Goal: Task Accomplishment & Management: Manage account settings

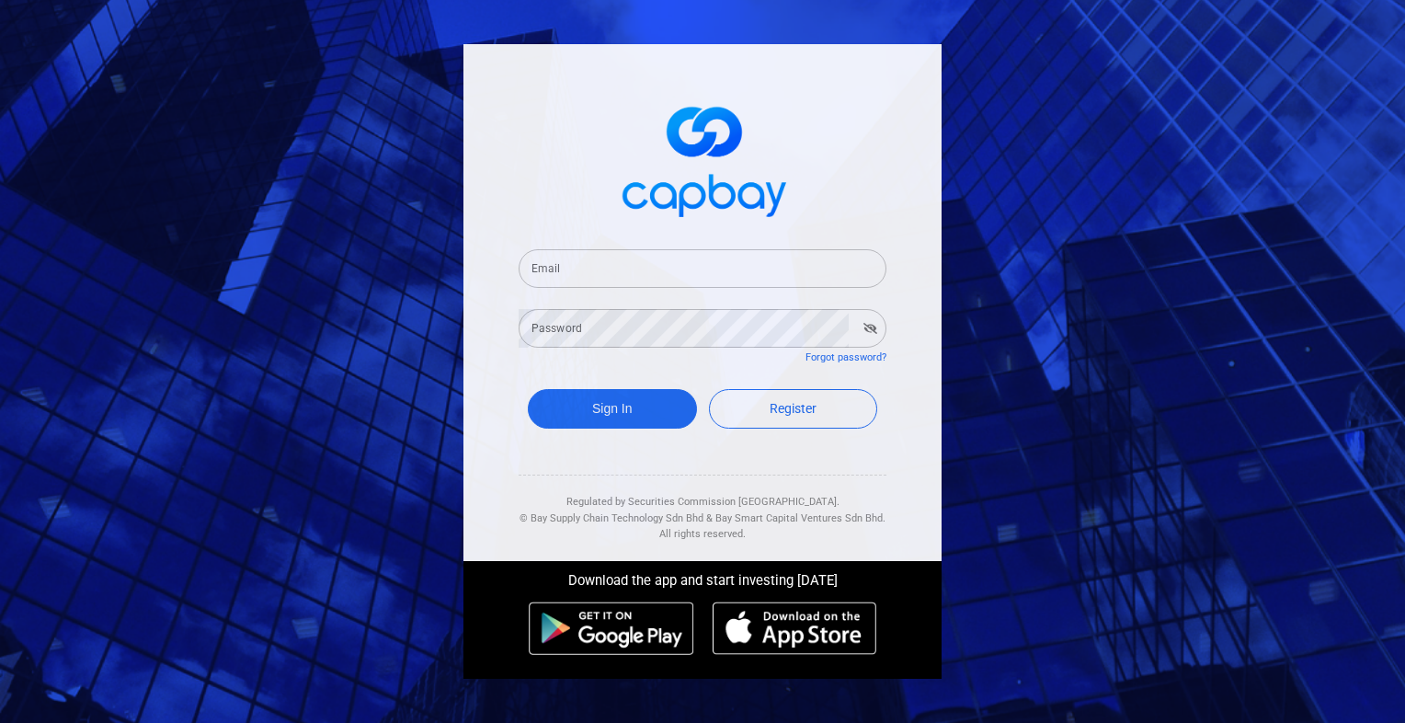
click at [575, 258] on input "Email" at bounding box center [703, 268] width 368 height 39
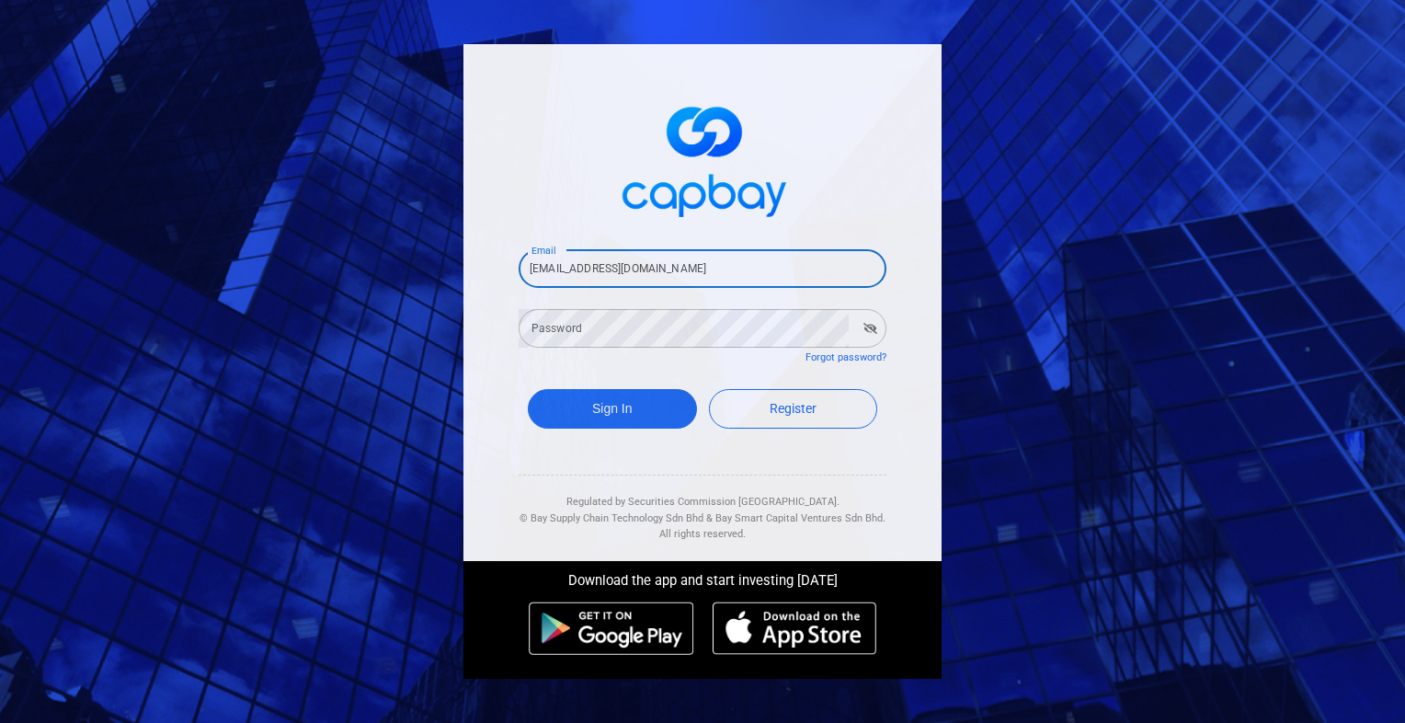
type input "[EMAIL_ADDRESS][DOMAIN_NAME]"
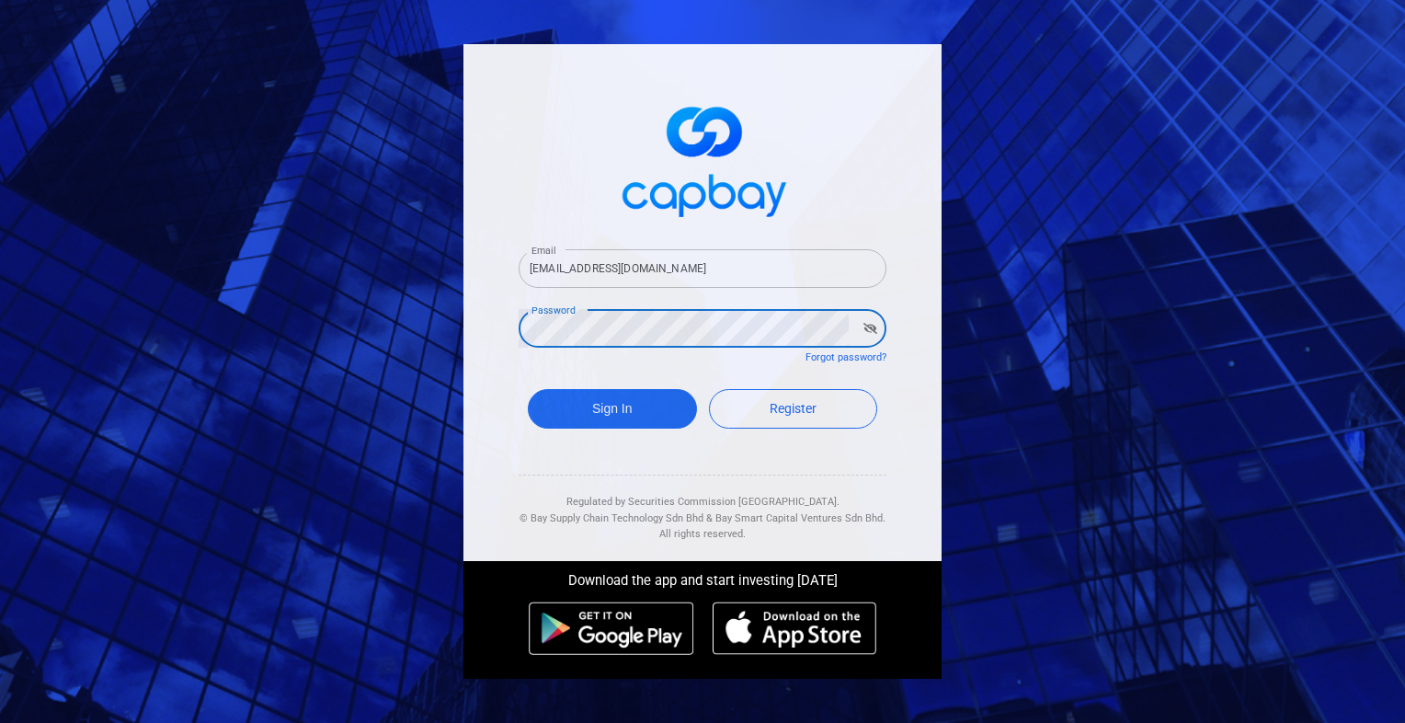
click at [528, 389] on button "Sign In" at bounding box center [612, 409] width 169 height 40
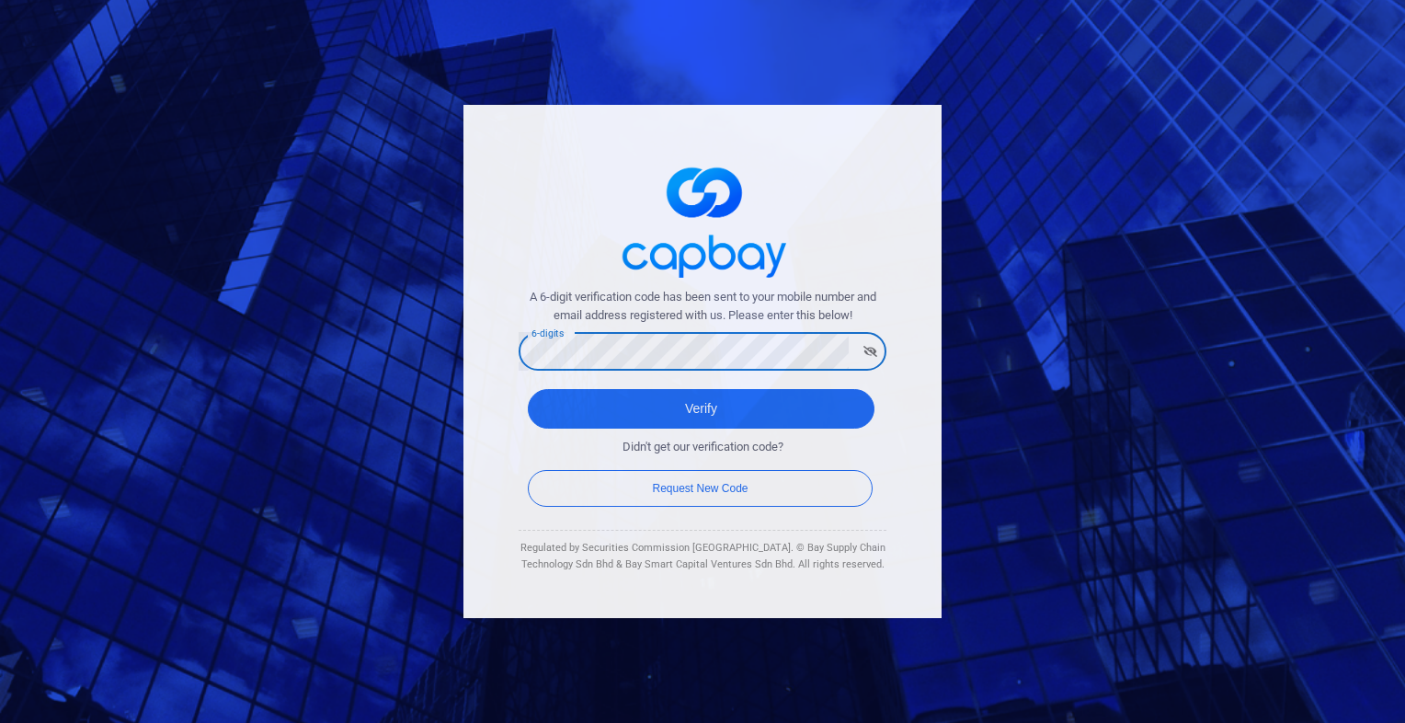
click at [528, 389] on button "Verify" at bounding box center [701, 409] width 347 height 40
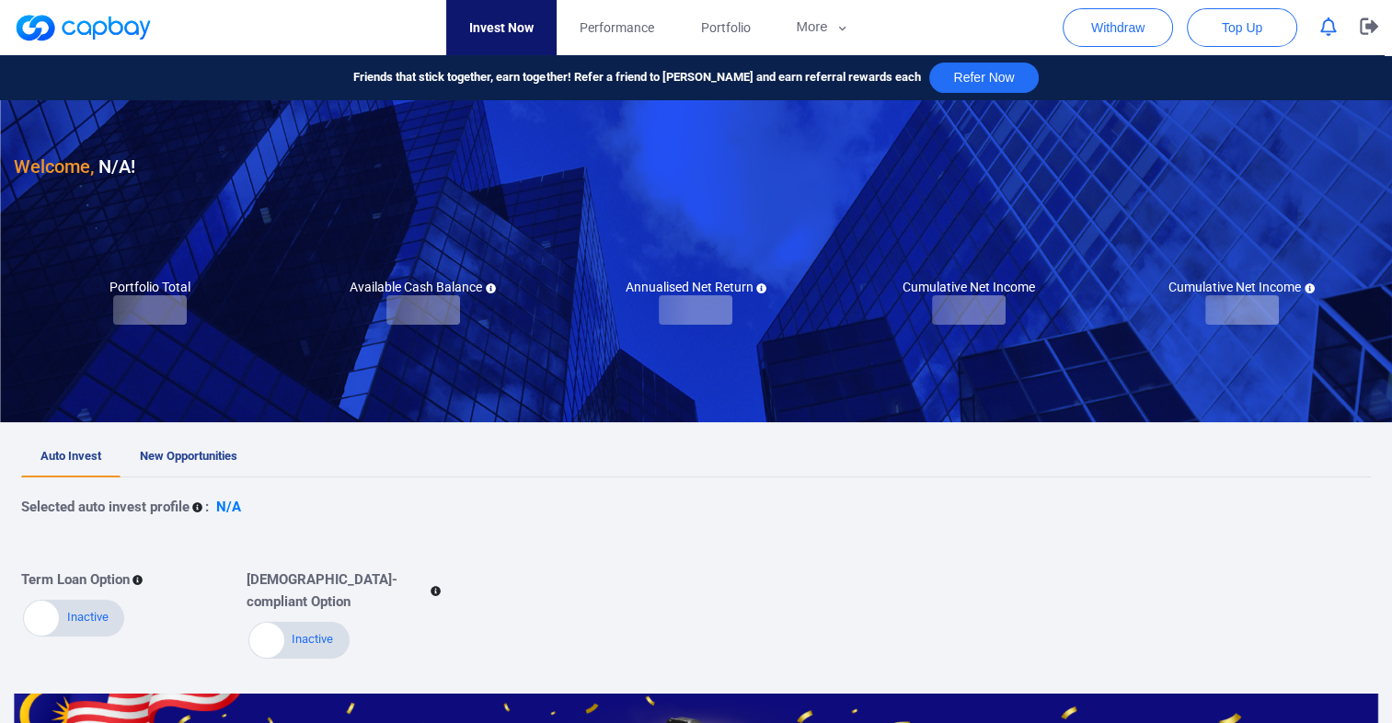
checkbox input "true"
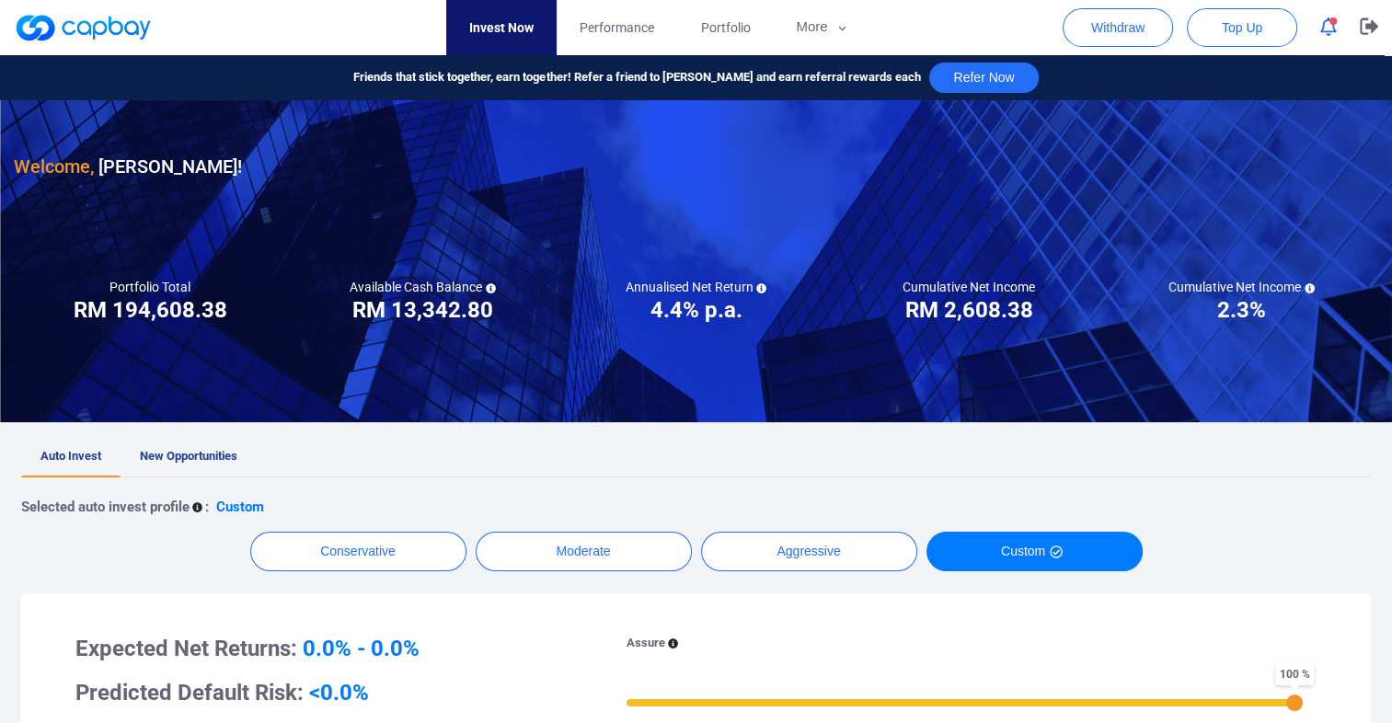
click at [1329, 31] on icon "button" at bounding box center [1328, 26] width 17 height 19
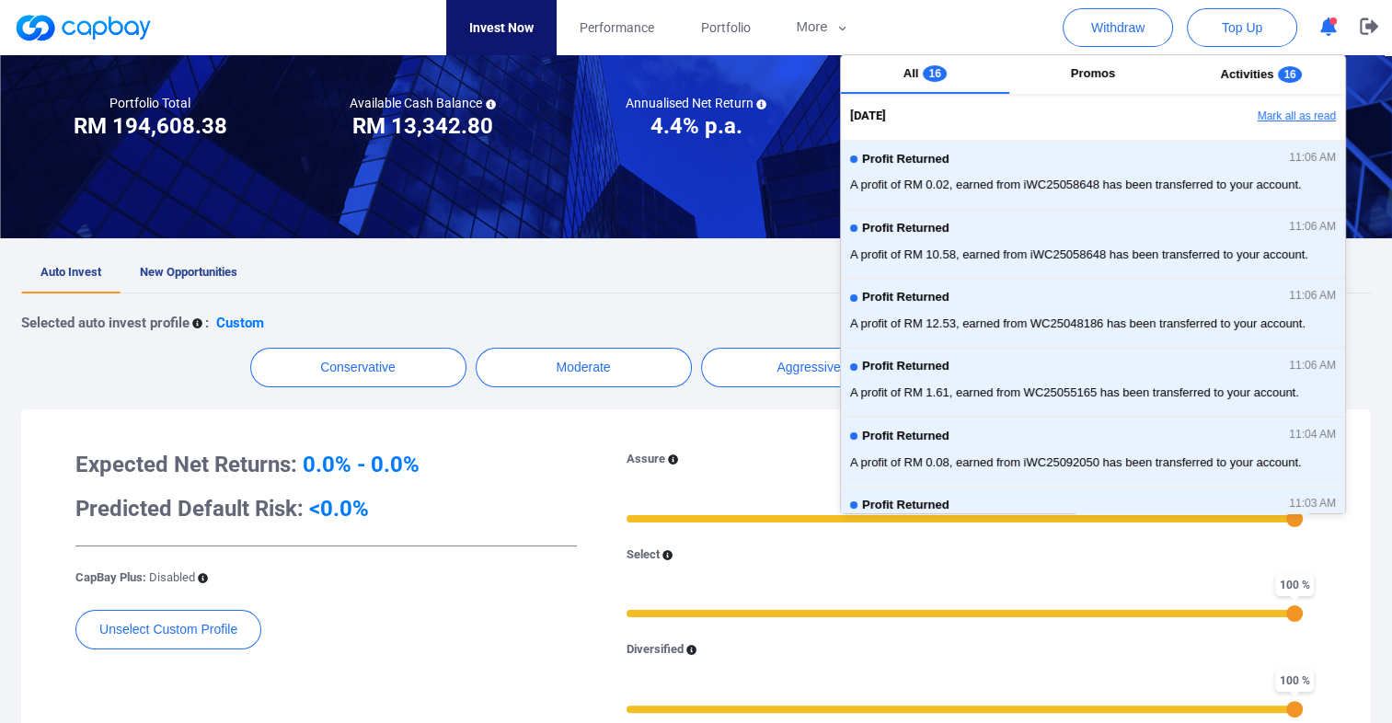
click at [1263, 112] on button "Mark all as read" at bounding box center [1246, 116] width 198 height 31
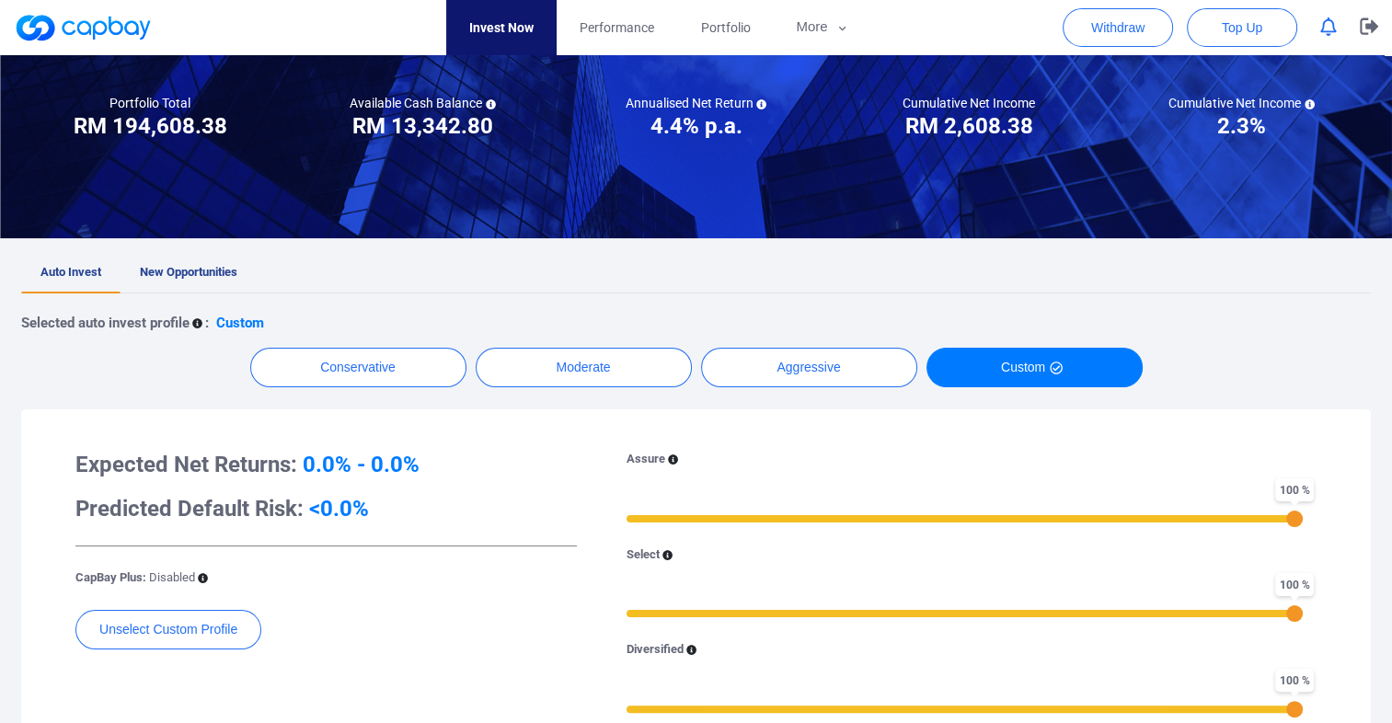
click at [740, 450] on div "Assure" at bounding box center [960, 459] width 668 height 19
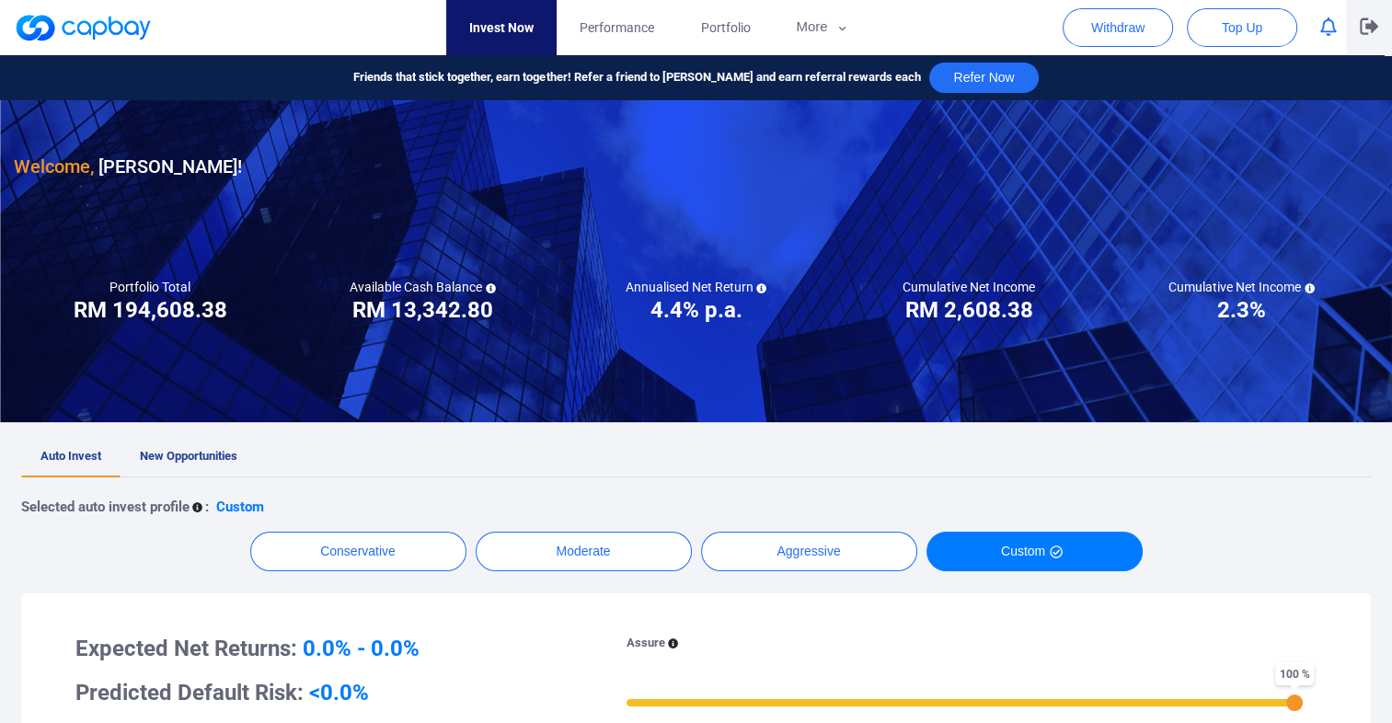
click at [1369, 29] on icon "button" at bounding box center [1368, 26] width 18 height 17
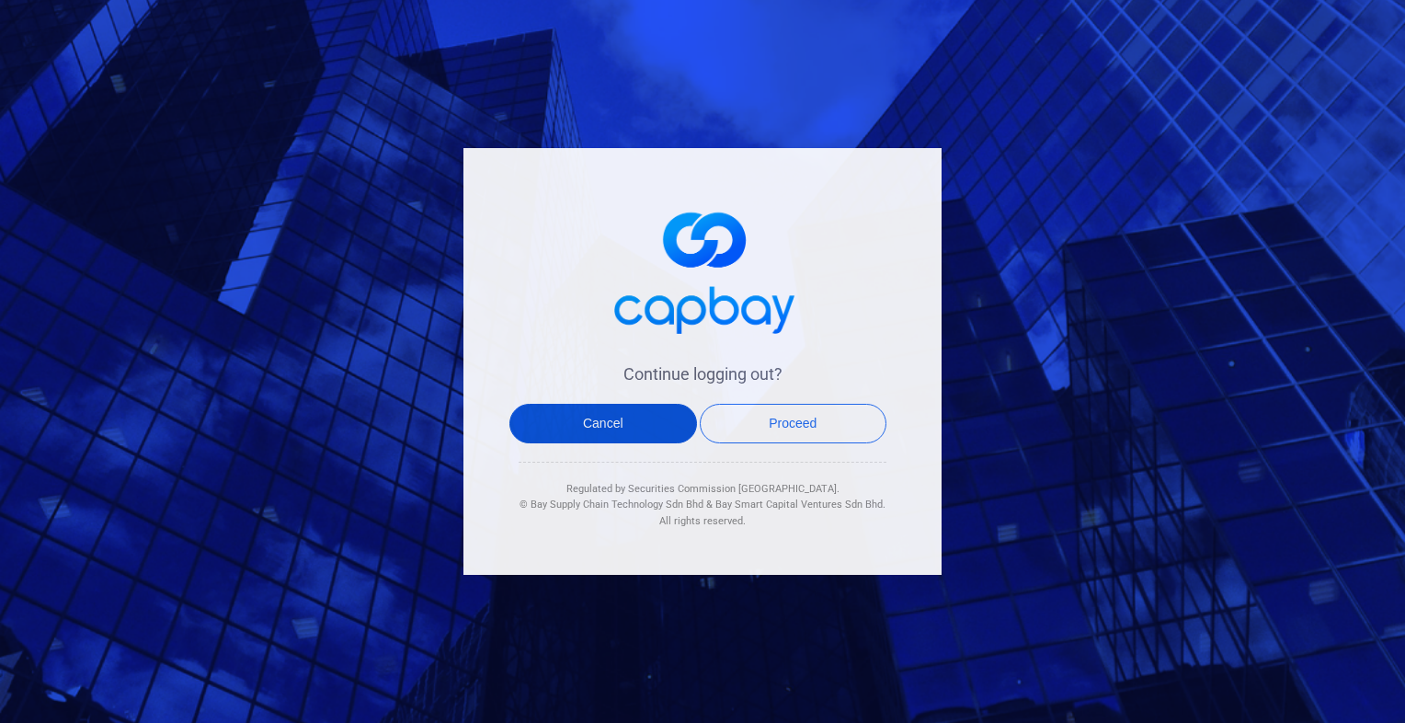
click at [584, 429] on button "Cancel" at bounding box center [604, 424] width 188 height 40
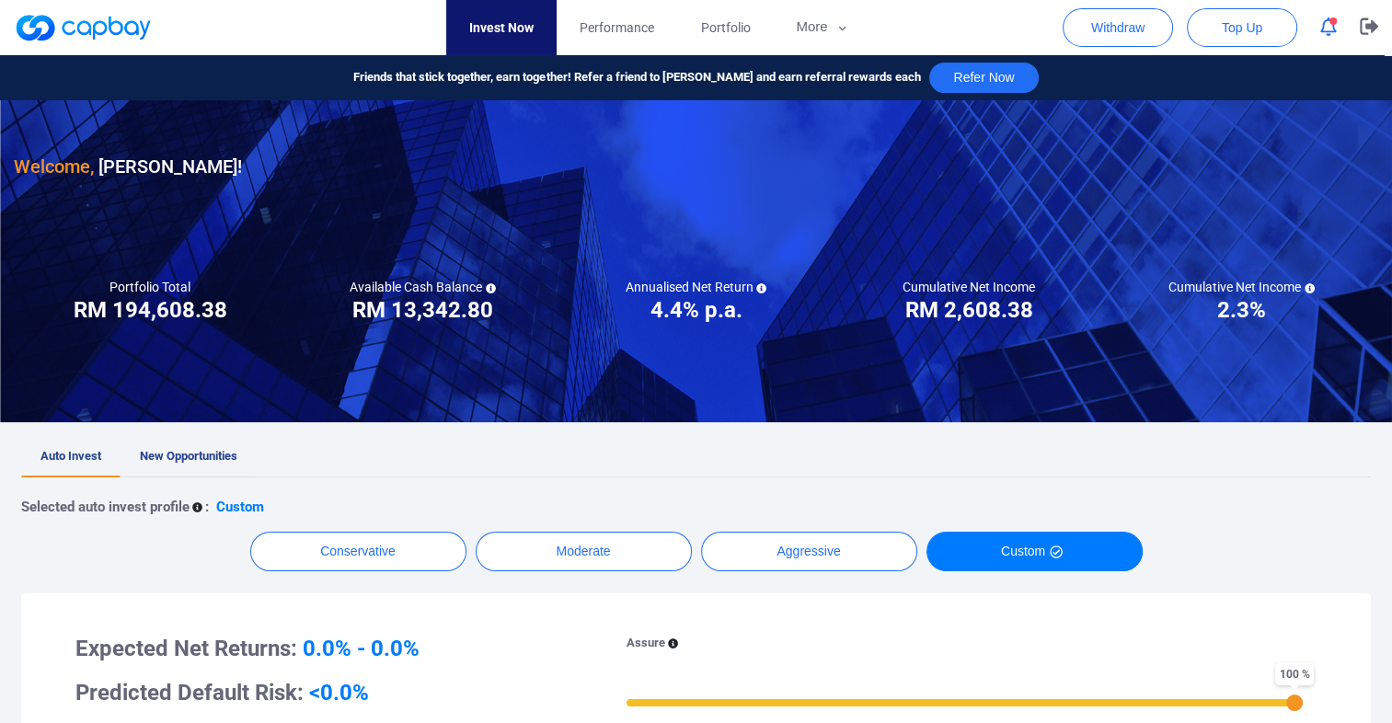
click at [164, 456] on span "New Opportunities" at bounding box center [189, 456] width 98 height 14
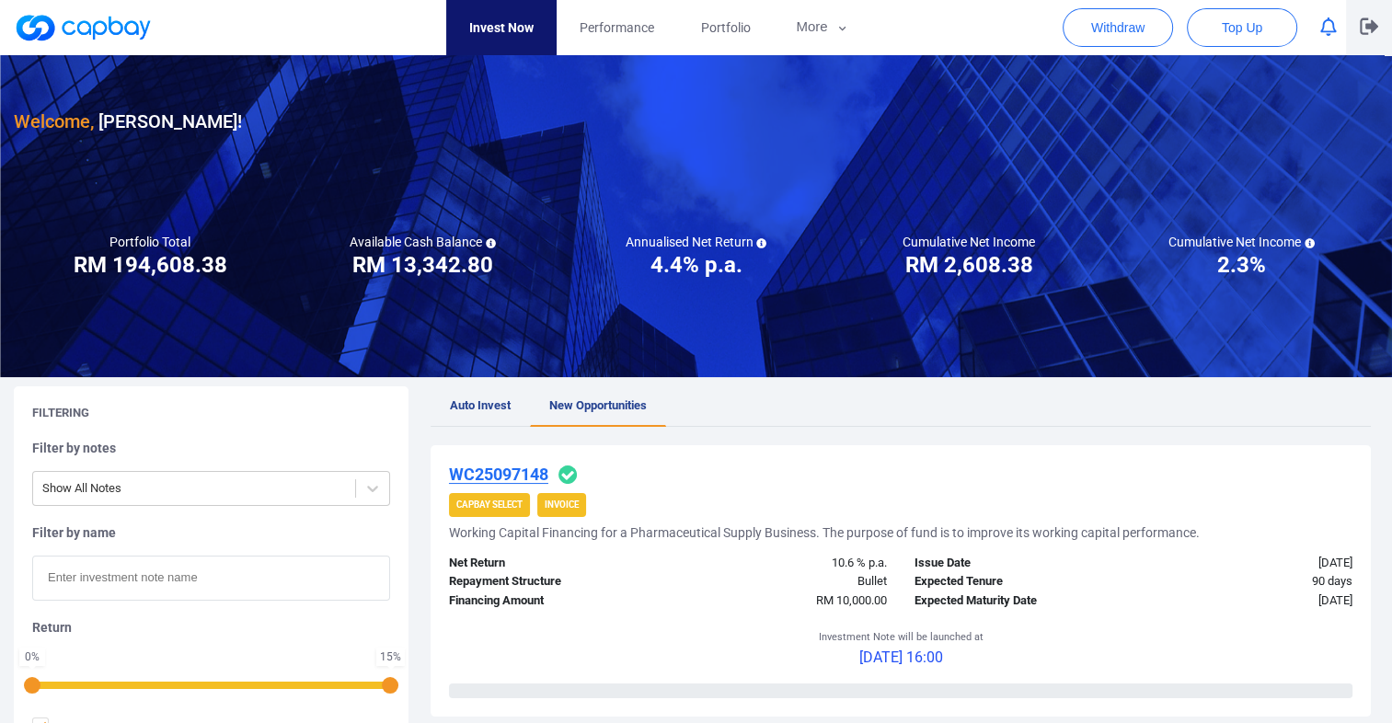
click at [1371, 21] on icon "button" at bounding box center [1368, 26] width 18 height 17
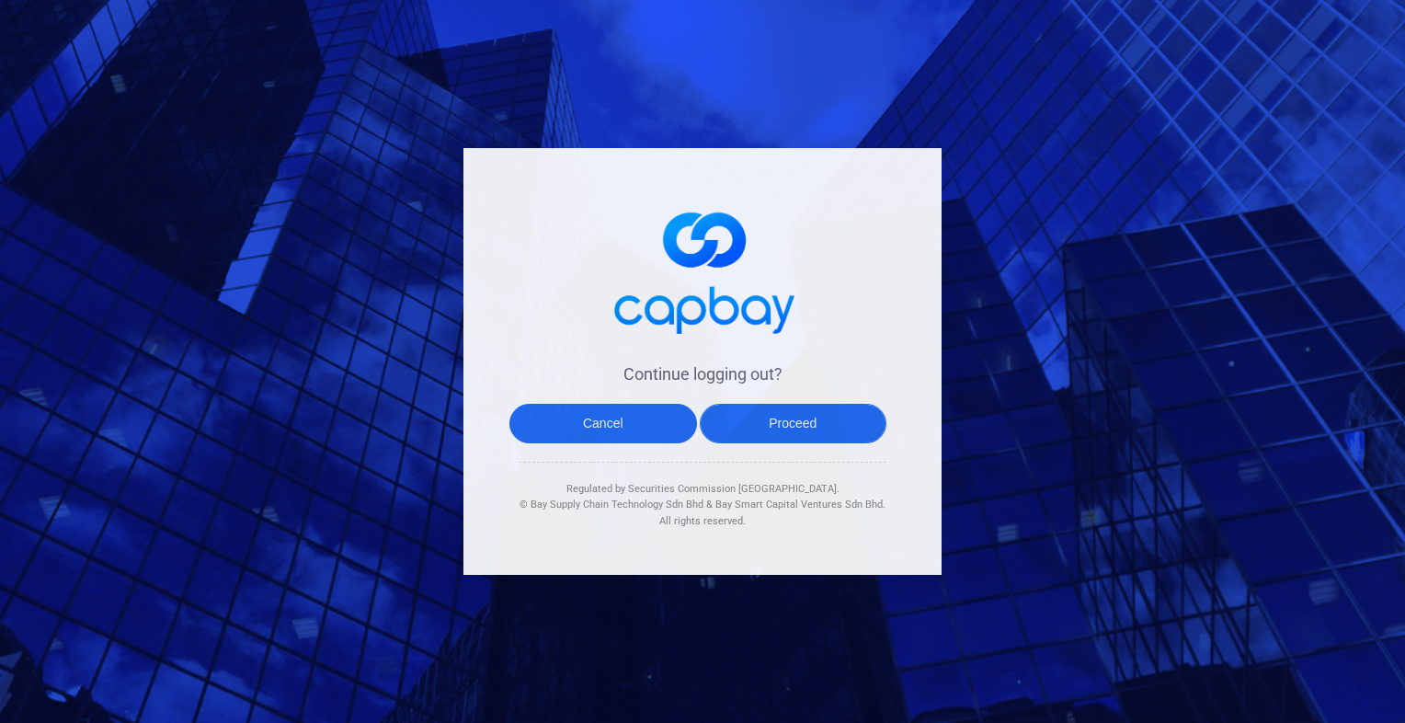
click at [784, 422] on button "Proceed" at bounding box center [794, 424] width 188 height 40
